Goal: Communication & Community: Ask a question

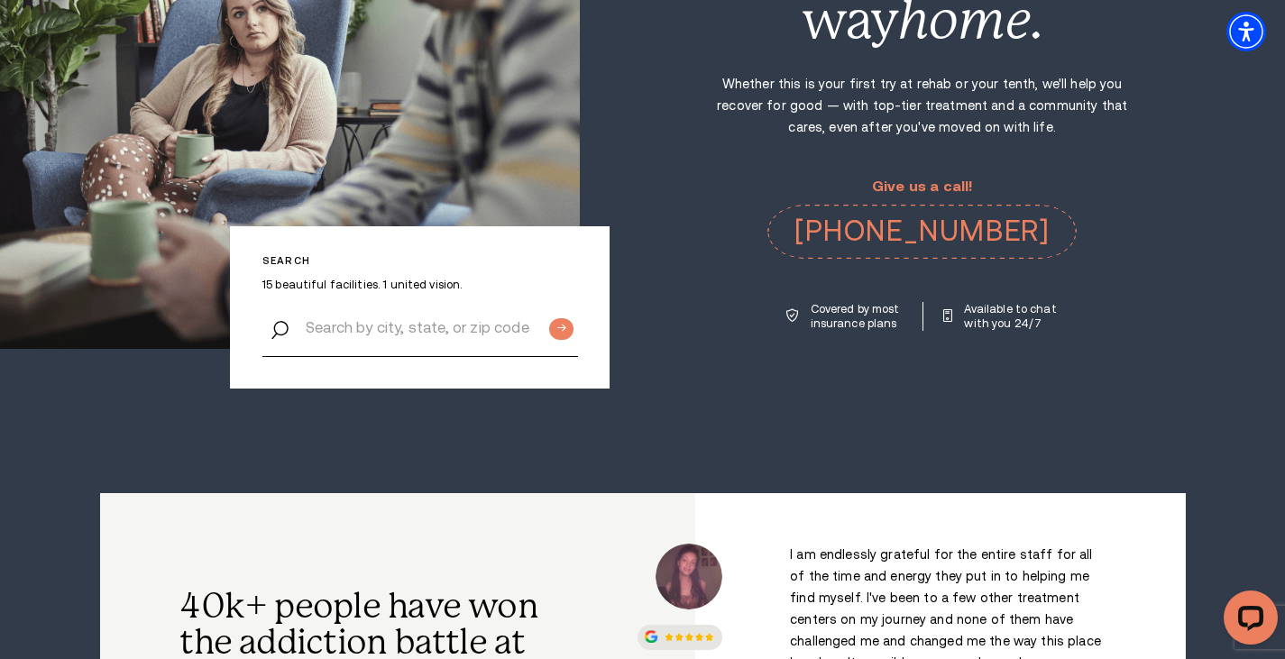
click at [1003, 307] on p "Available to chat with you 24/7" at bounding box center [1011, 316] width 94 height 29
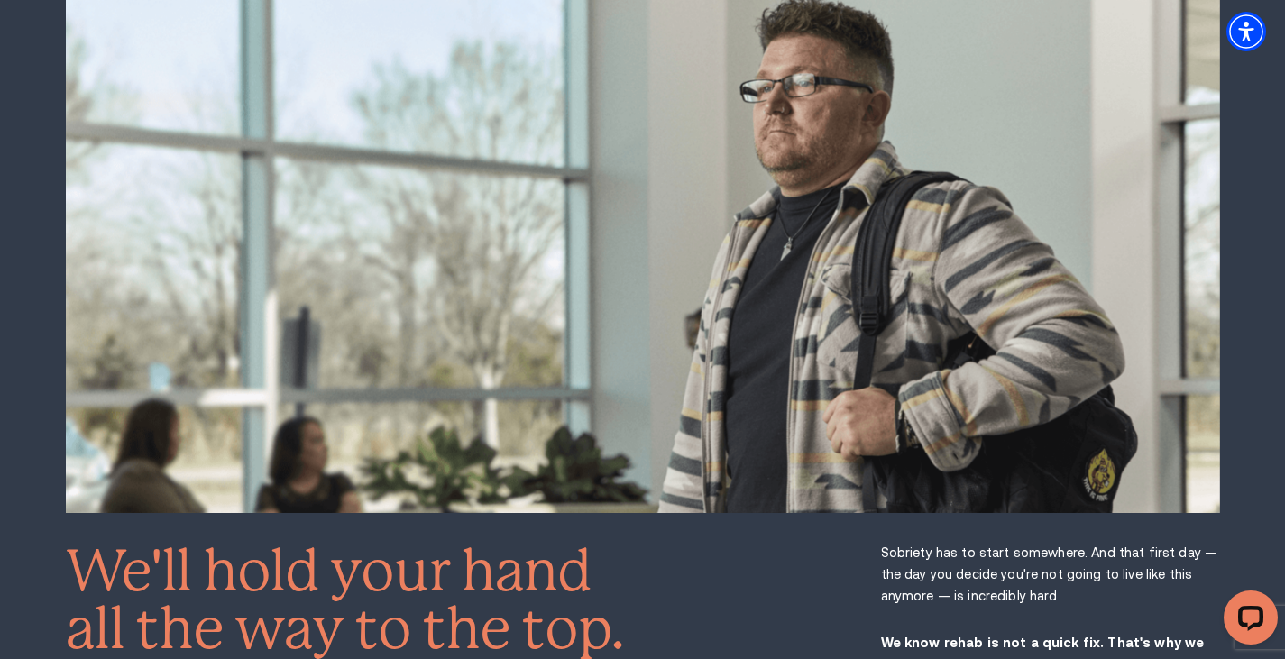
scroll to position [2344, 0]
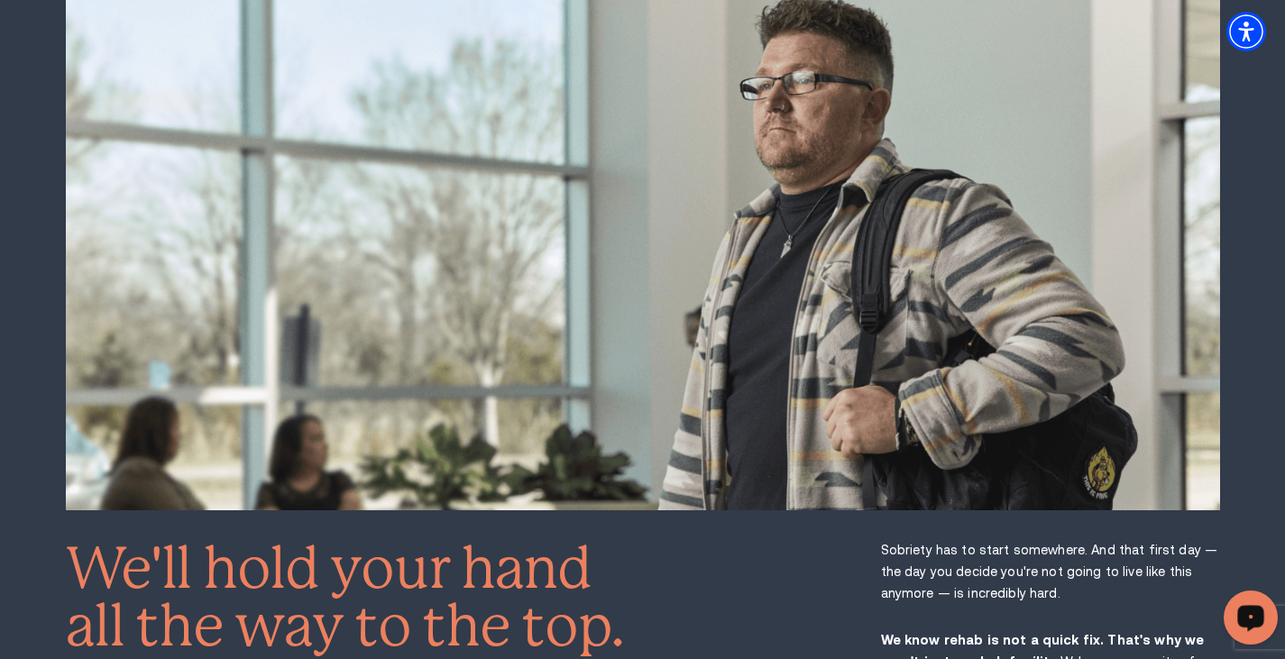
click at [1268, 610] on button "Open LiveChat chat widget" at bounding box center [1251, 618] width 54 height 54
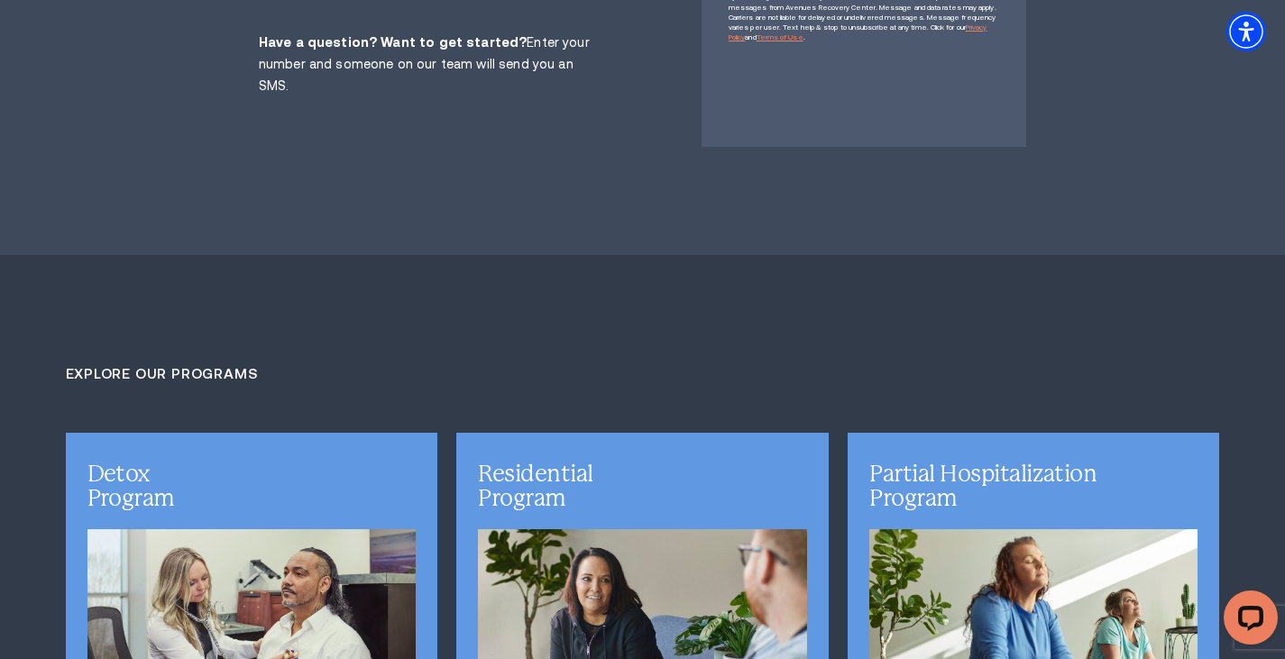
scroll to position [3877, 0]
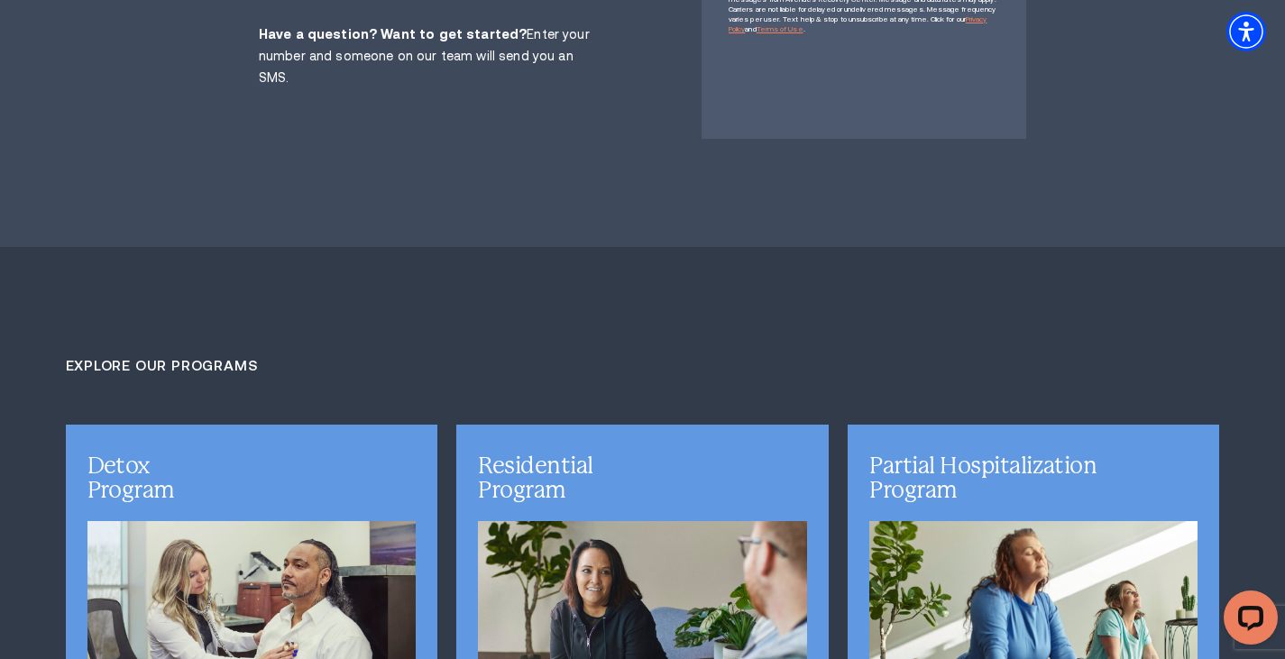
type input "9856629726"
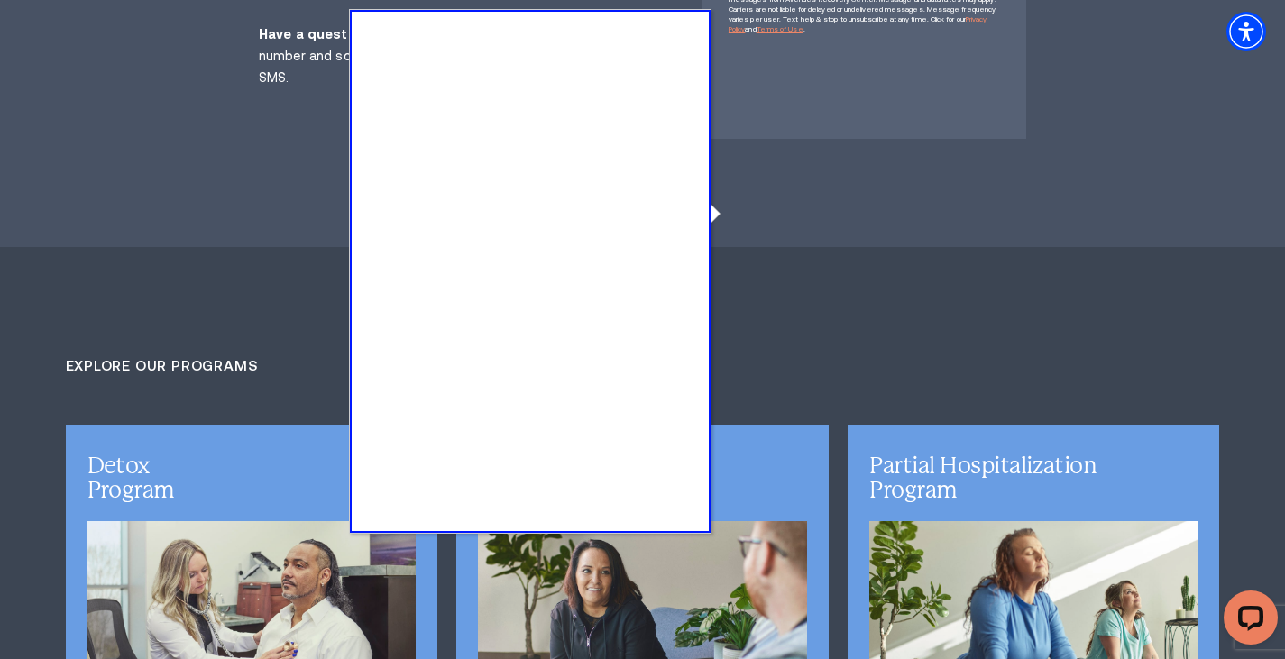
type textarea "0cAFcWeA4_Tlf6p9Pf67Tq0YwoVwqYd1Q8Y_Td39siqJg5YbRWMZkSi4aHasWLH4zSqwWeDpWHWvWHr…"
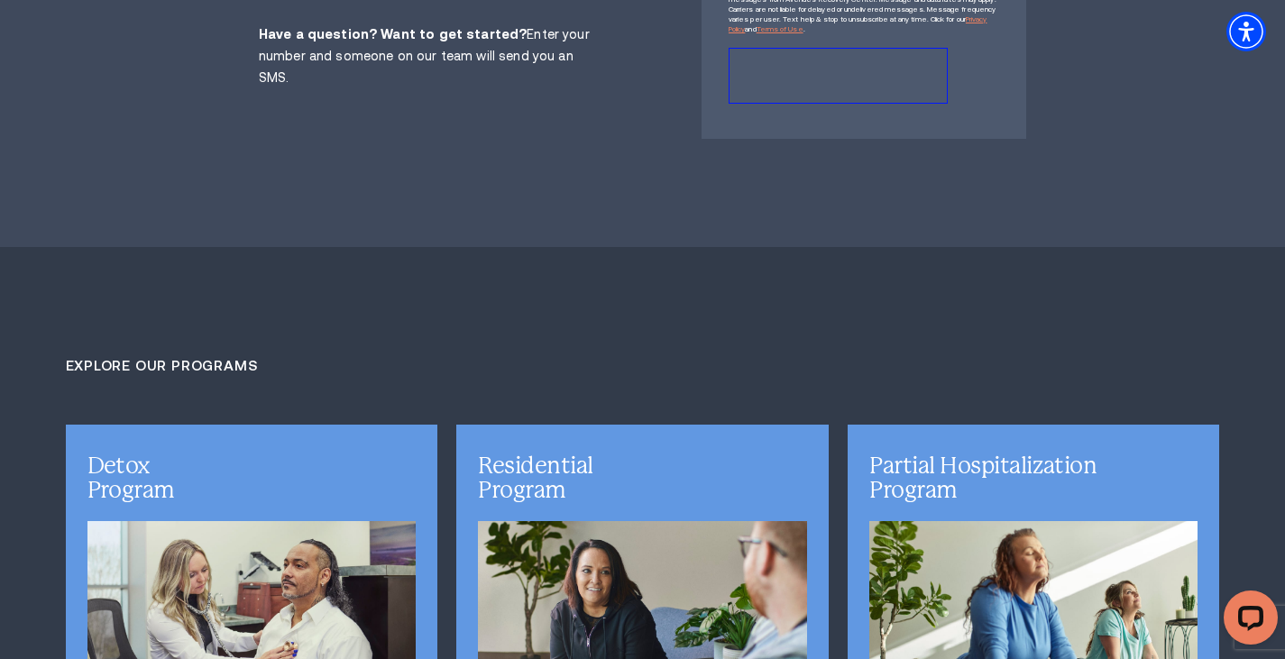
checkbox input "true"
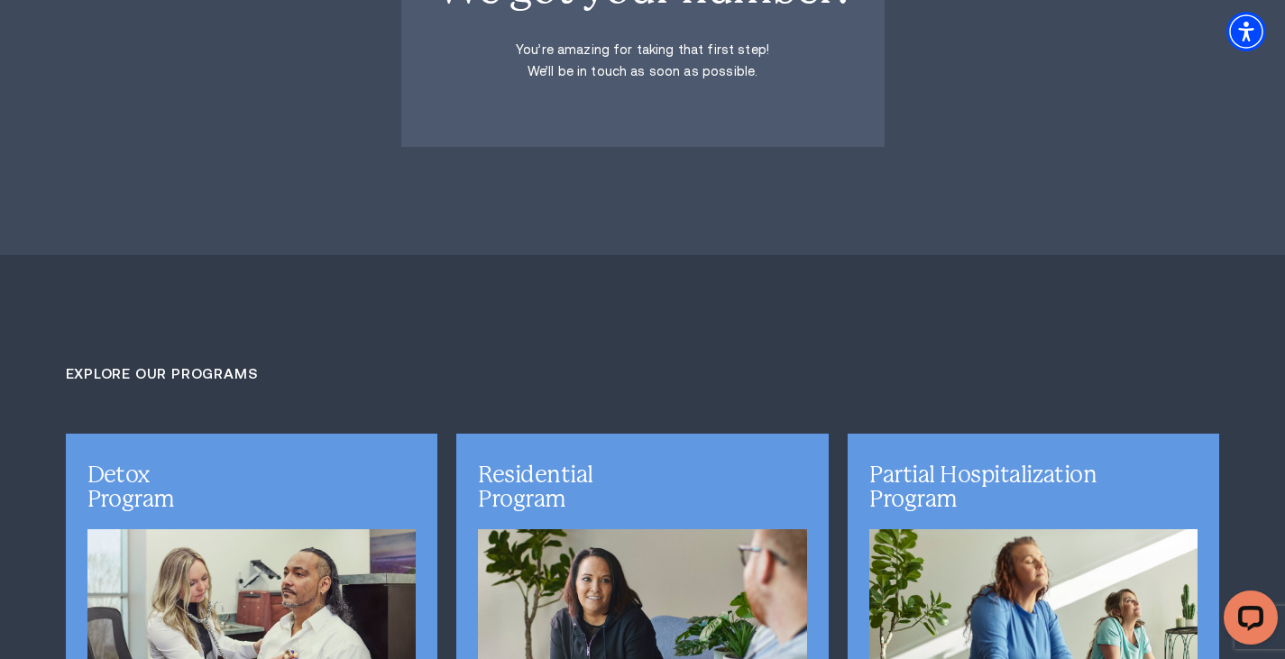
click at [968, 65] on div "We got your number! You’re amazing for taking that first step! We’ll be in touc…" at bounding box center [642, 24] width 767 height 245
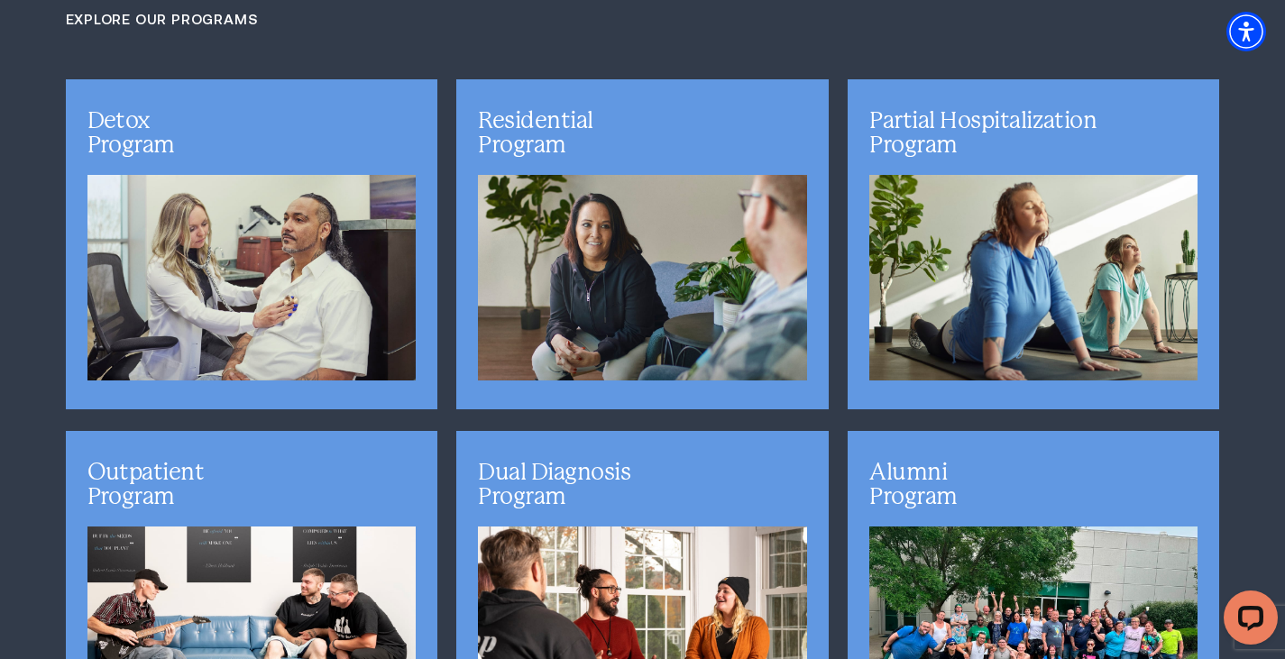
scroll to position [4238, 0]
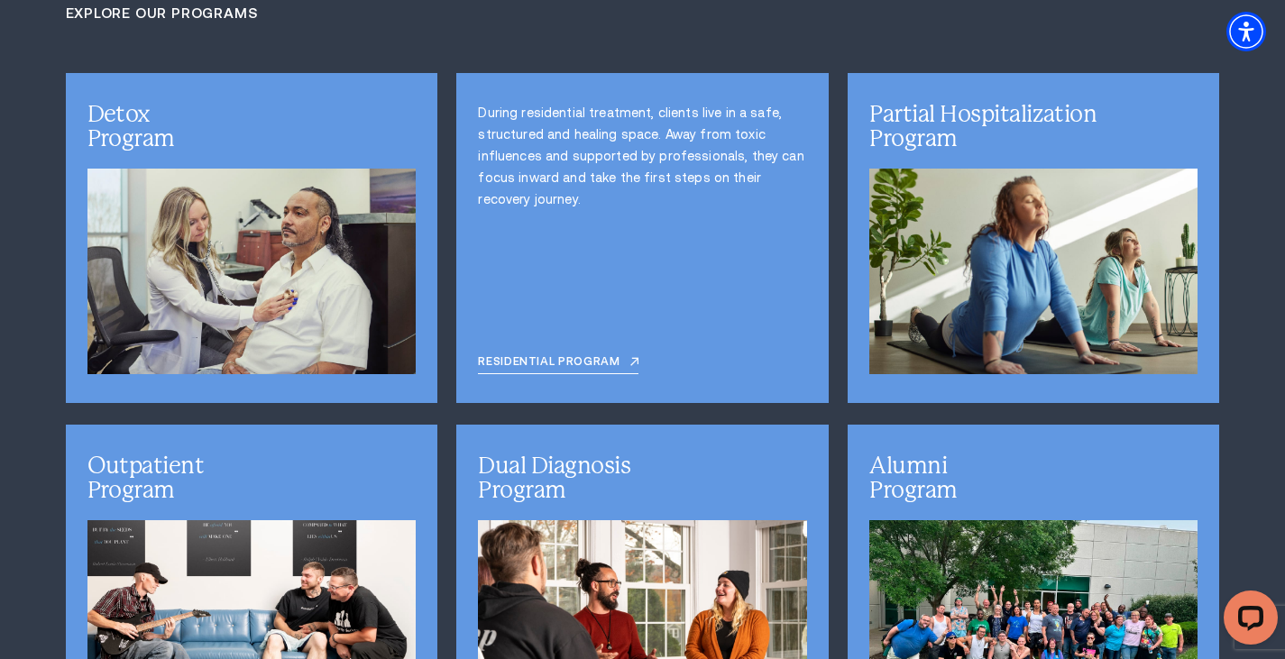
click at [564, 374] on link "Residential Program" at bounding box center [558, 364] width 161 height 19
